Goal: Navigation & Orientation: Understand site structure

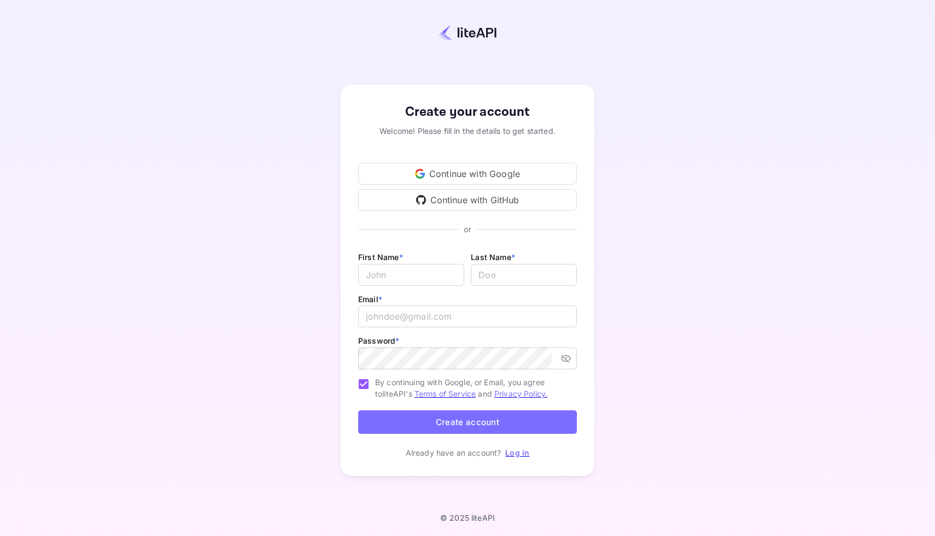
click at [507, 173] on div "Continue with Google" at bounding box center [467, 174] width 219 height 22
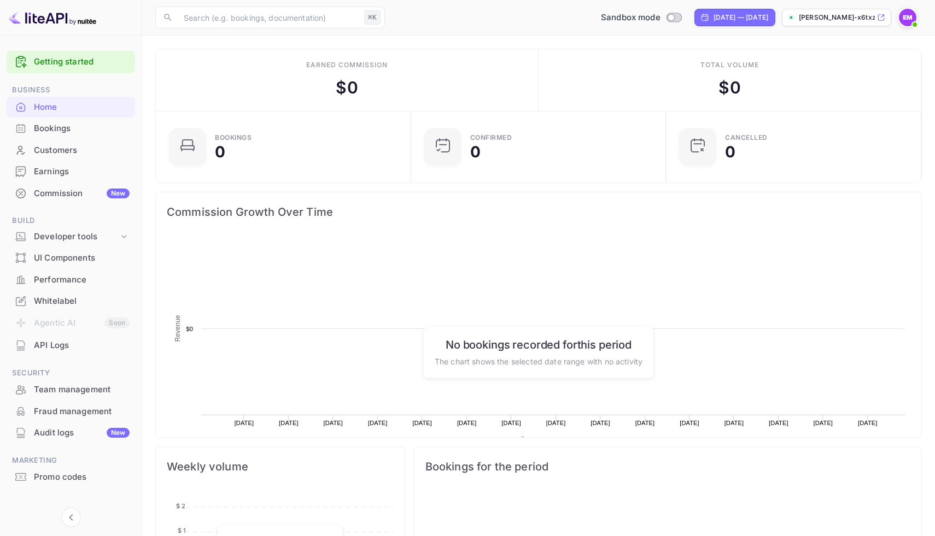
scroll to position [178, 249]
click at [47, 172] on div "Earnings" at bounding box center [82, 172] width 96 height 13
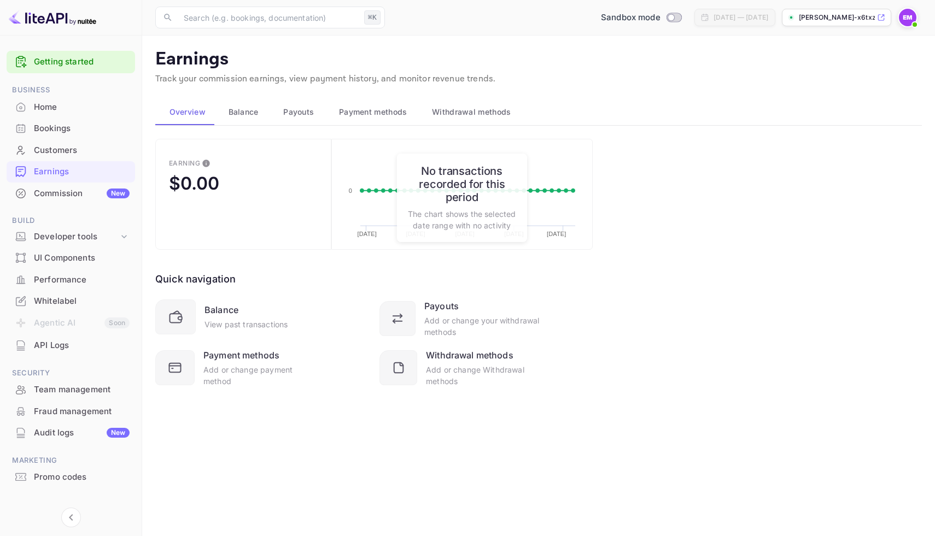
click at [242, 118] on span "Balance" at bounding box center [244, 112] width 30 height 13
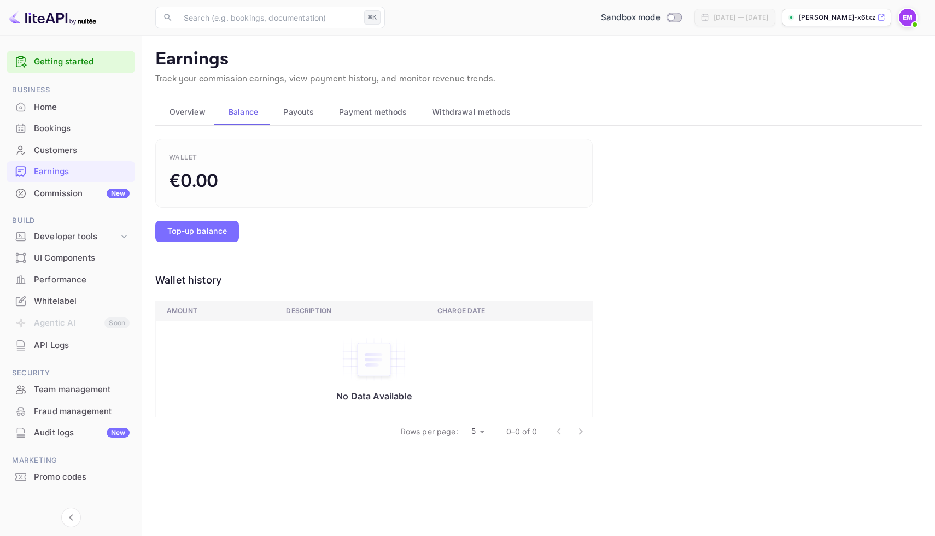
click at [301, 115] on span "Payouts" at bounding box center [298, 112] width 31 height 13
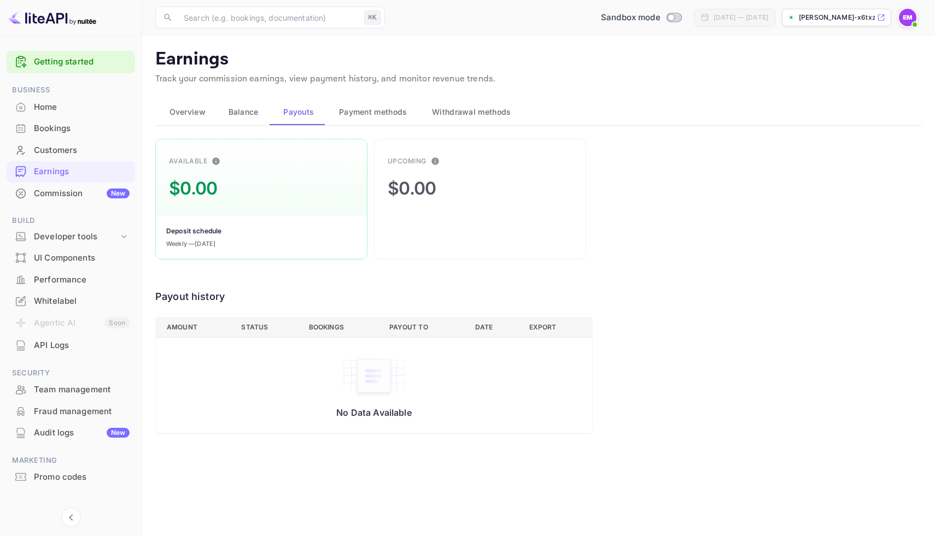
click at [364, 115] on span "Payment methods" at bounding box center [373, 112] width 68 height 13
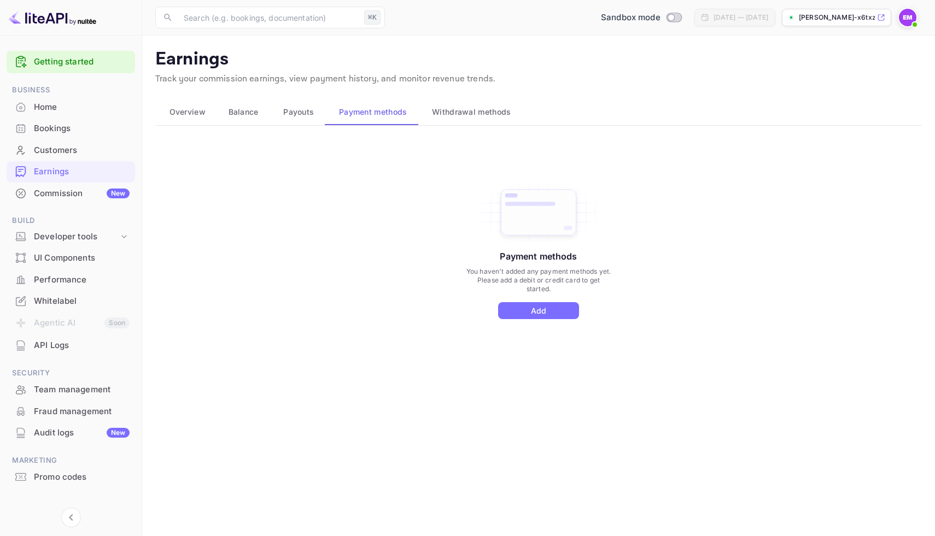
click at [44, 123] on div "Bookings" at bounding box center [82, 129] width 96 height 13
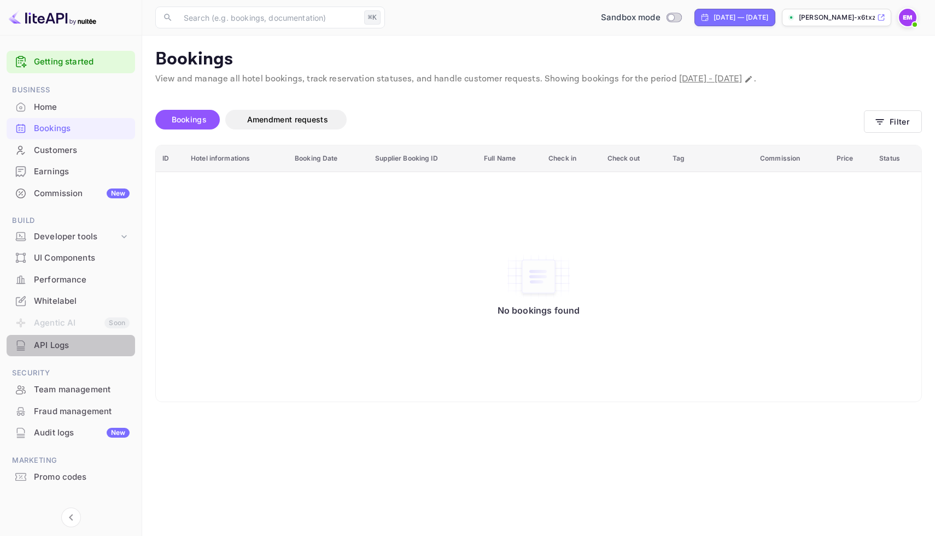
click at [61, 349] on div "API Logs" at bounding box center [82, 346] width 96 height 13
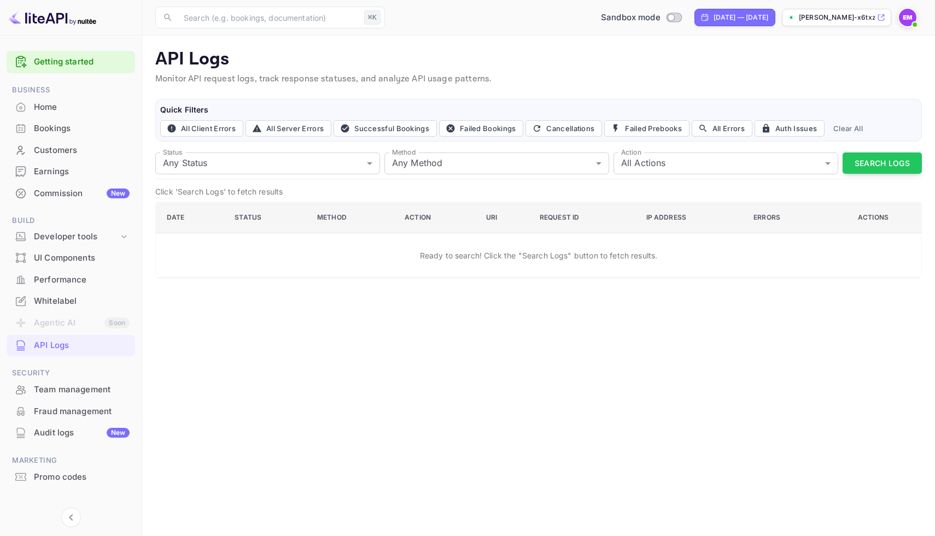
click at [56, 302] on div "Whitelabel" at bounding box center [82, 301] width 96 height 13
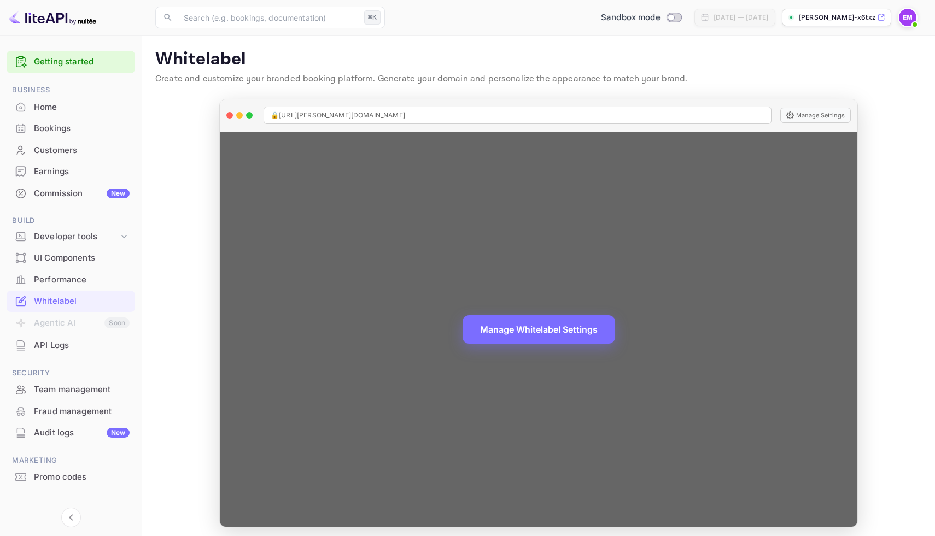
click at [704, 151] on div "Manage Whitelabel Settings" at bounding box center [539, 329] width 638 height 395
click at [710, 149] on div "Manage Whitelabel Settings" at bounding box center [539, 329] width 638 height 395
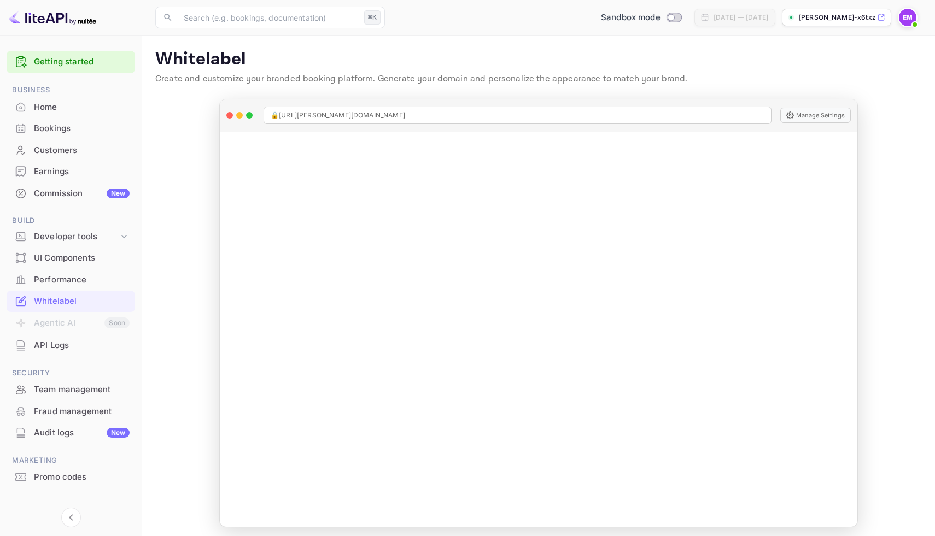
click at [733, 79] on p "Create and customize your branded booking platform. Generate your domain and pe…" at bounding box center [538, 79] width 767 height 13
click at [46, 259] on div "UI Components" at bounding box center [82, 258] width 96 height 13
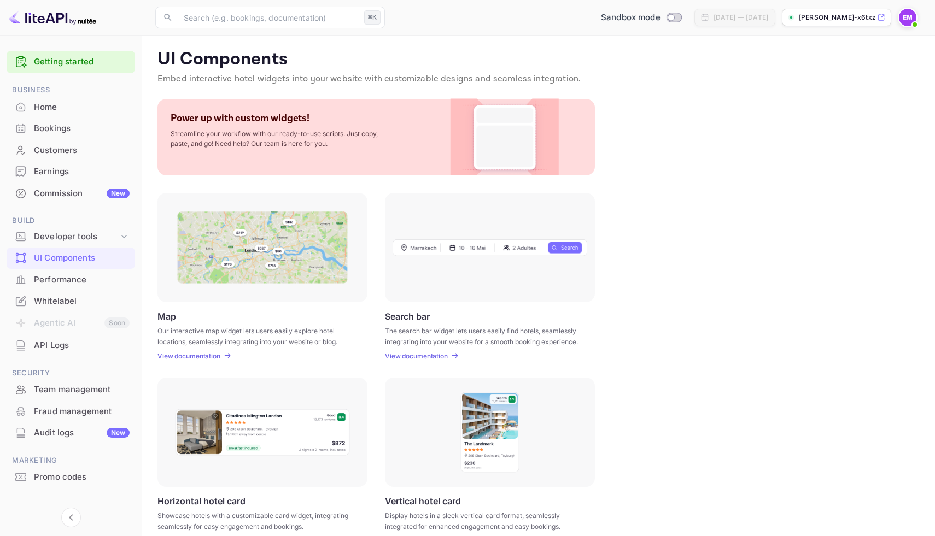
click at [48, 278] on div "Performance" at bounding box center [82, 280] width 96 height 13
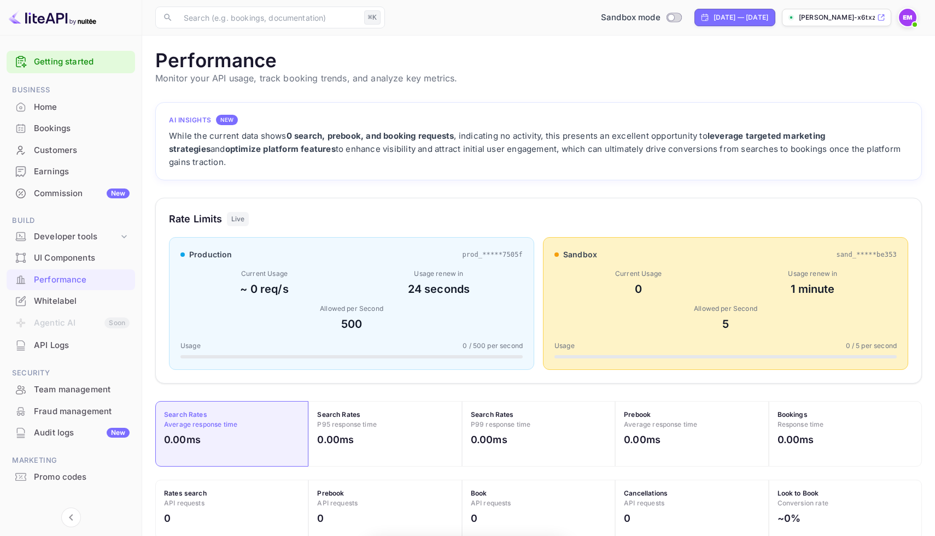
scroll to position [282, 767]
